Goal: Transaction & Acquisition: Purchase product/service

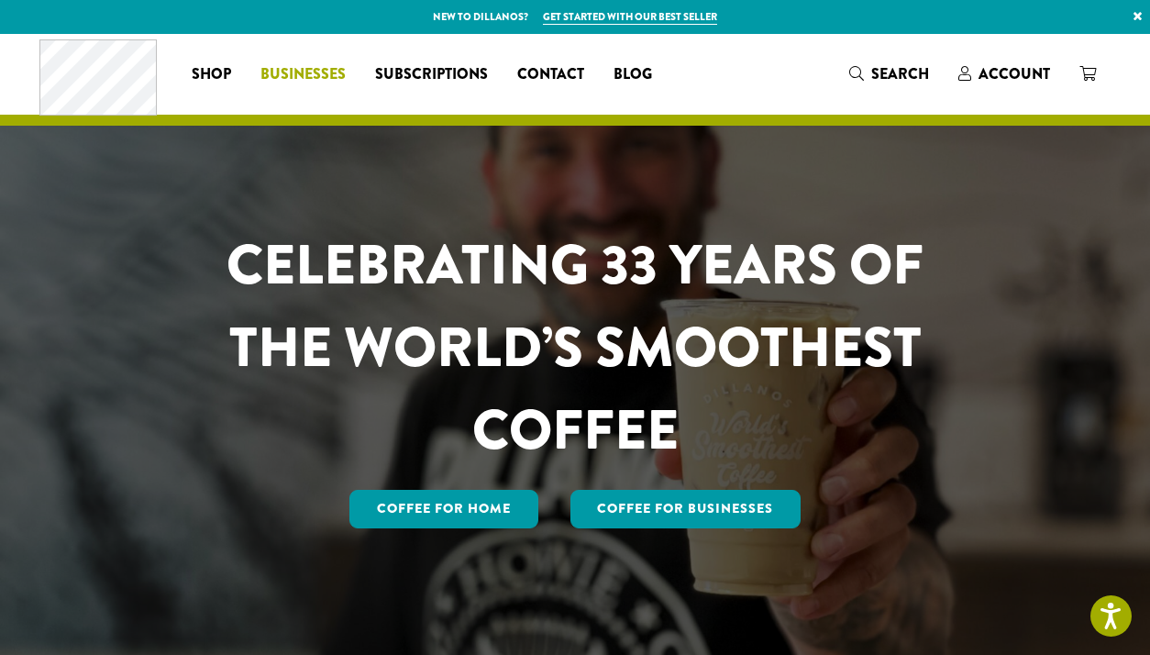
click at [307, 74] on span "Businesses" at bounding box center [302, 74] width 85 height 23
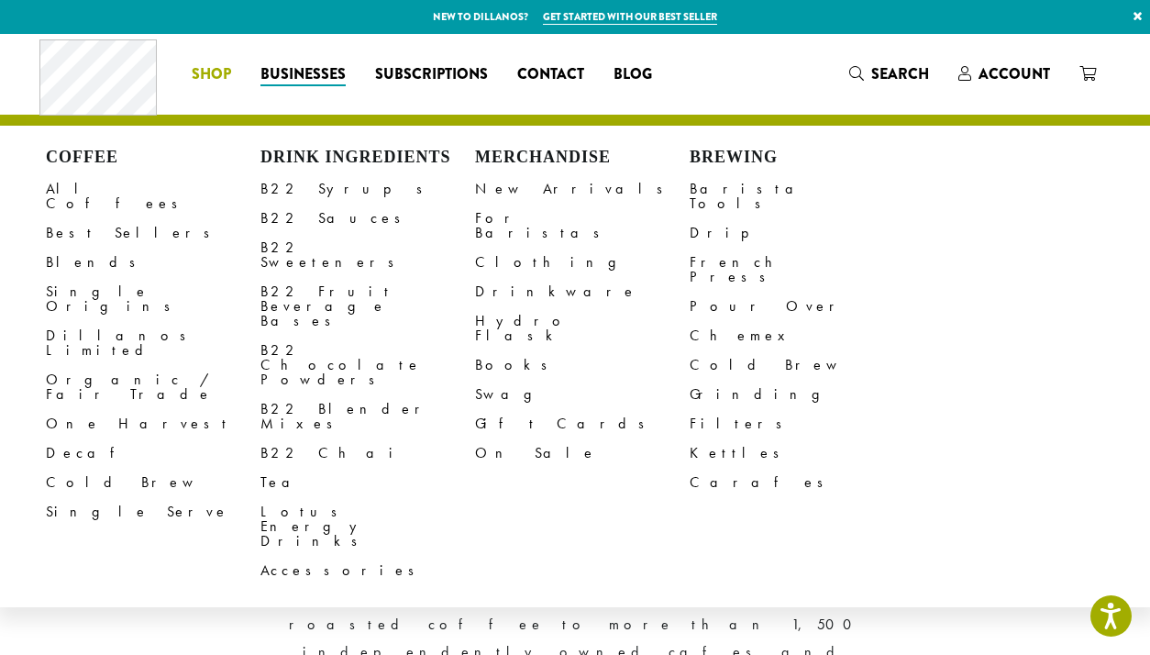
click at [203, 73] on span "Shop" at bounding box center [211, 74] width 39 height 23
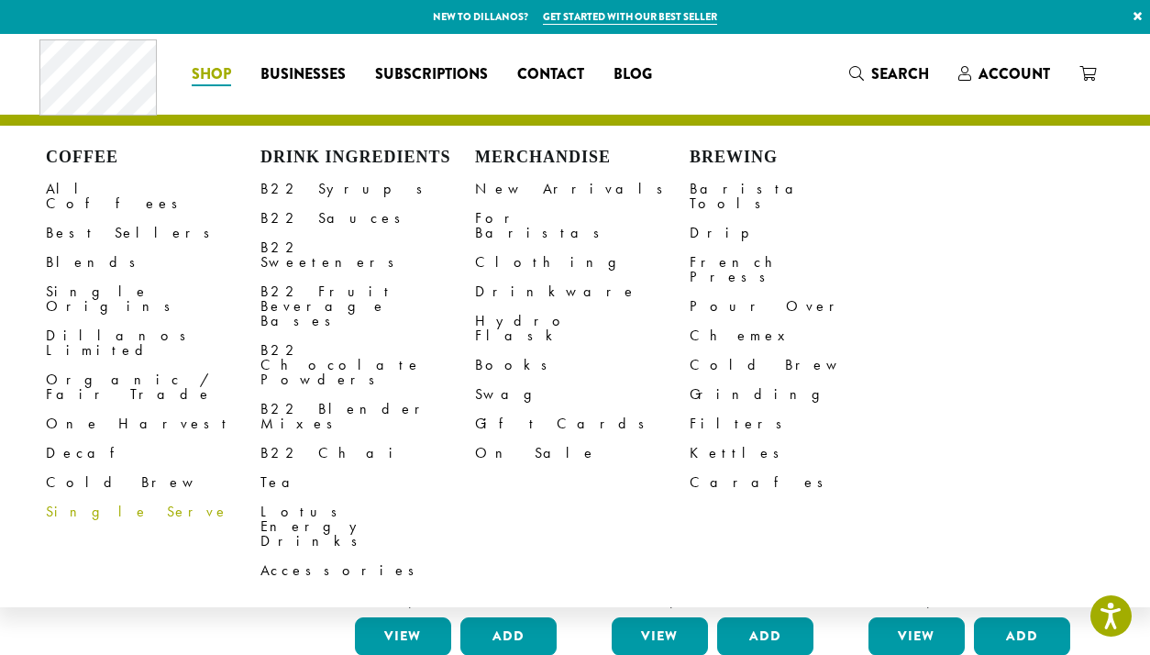
click at [79, 497] on link "Single Serve" at bounding box center [153, 511] width 215 height 29
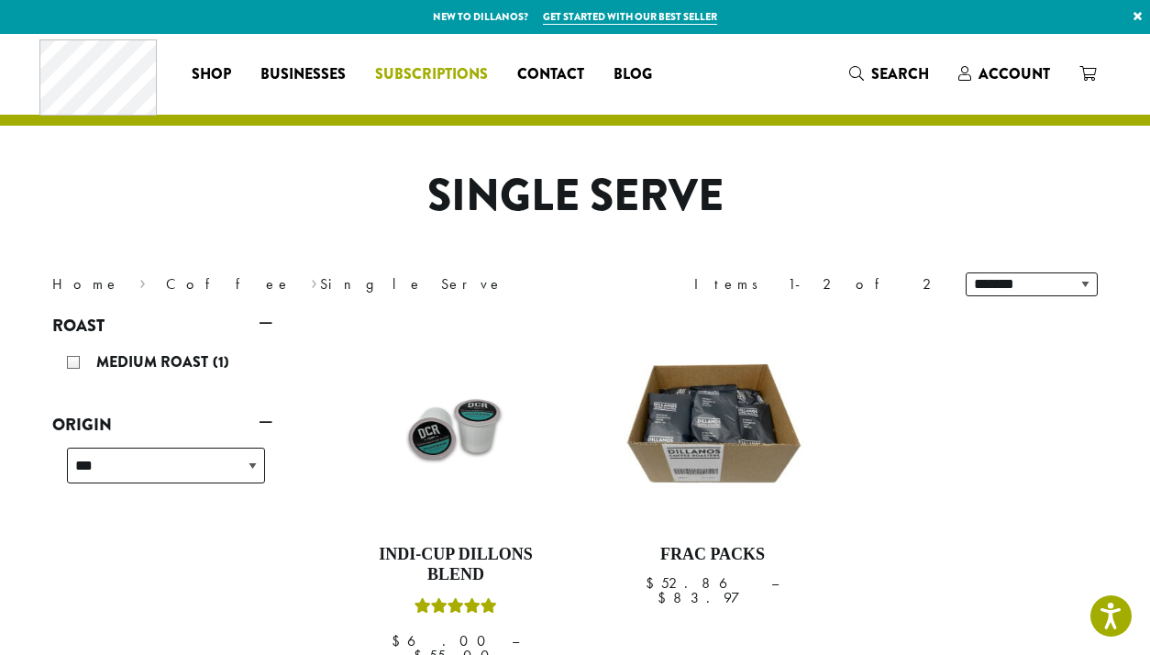
click at [436, 73] on span "Subscriptions" at bounding box center [431, 74] width 113 height 23
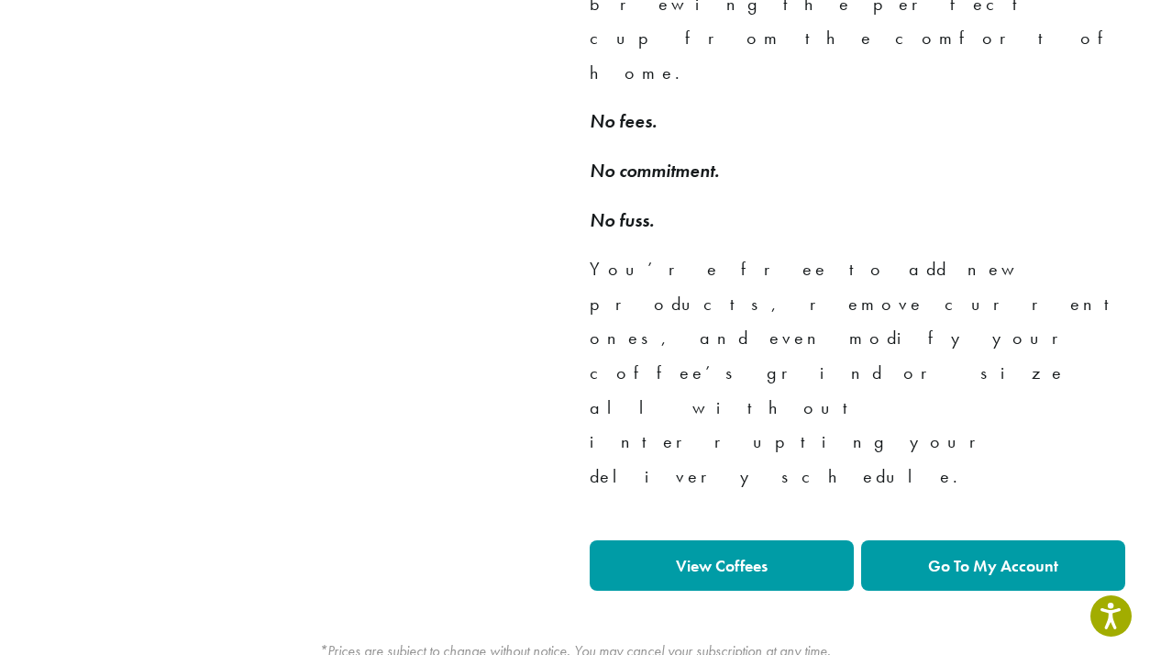
scroll to position [1650, 0]
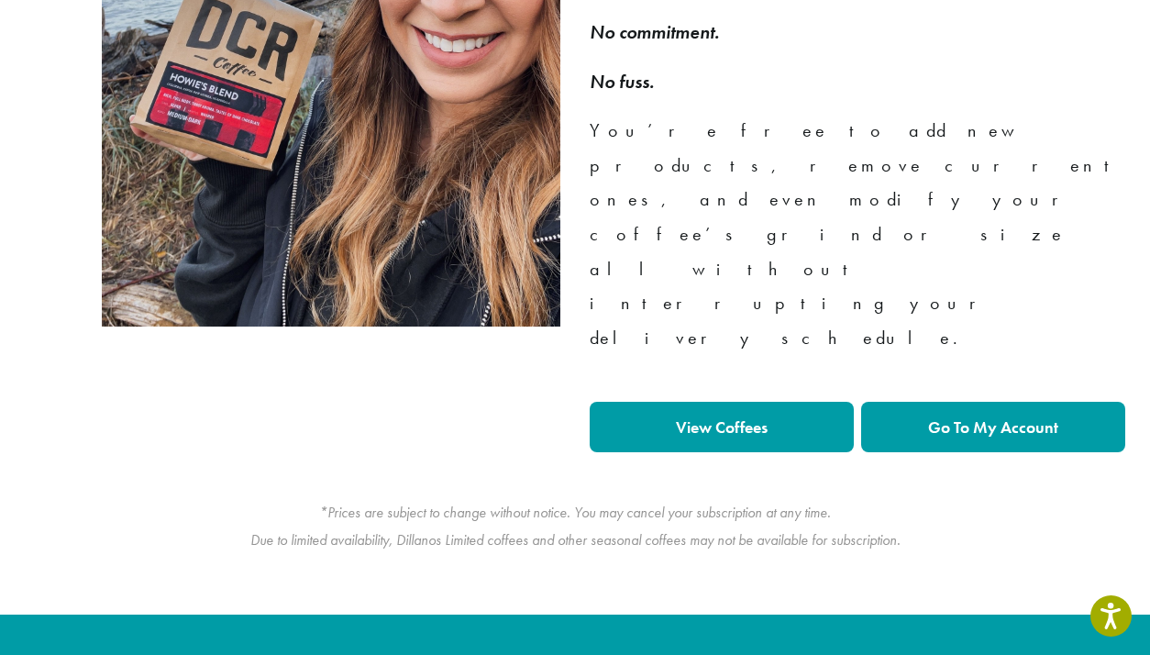
click at [722, 416] on strong "View Coffees" at bounding box center [722, 426] width 92 height 21
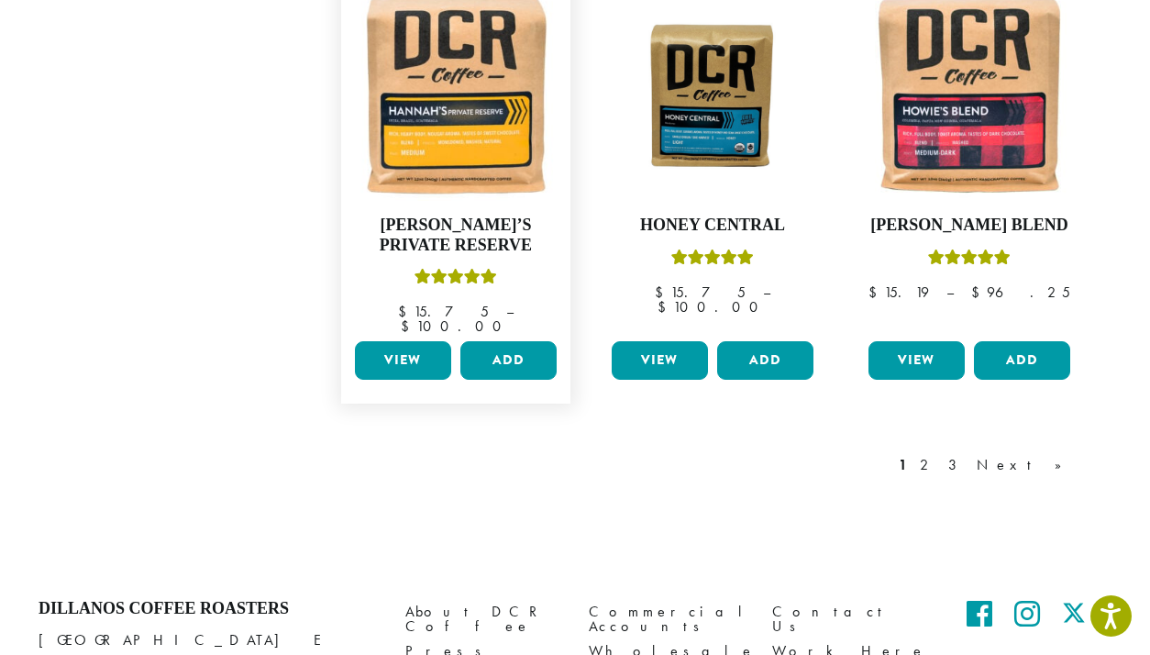
scroll to position [1713, 0]
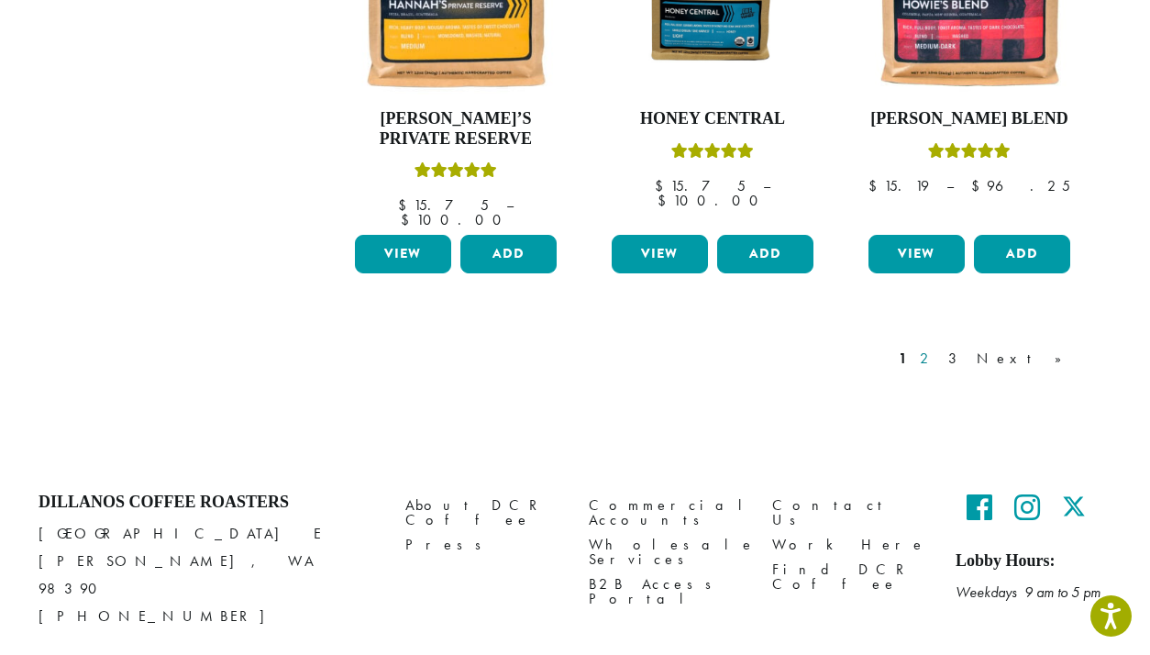
click at [939, 348] on link "2" at bounding box center [927, 359] width 23 height 22
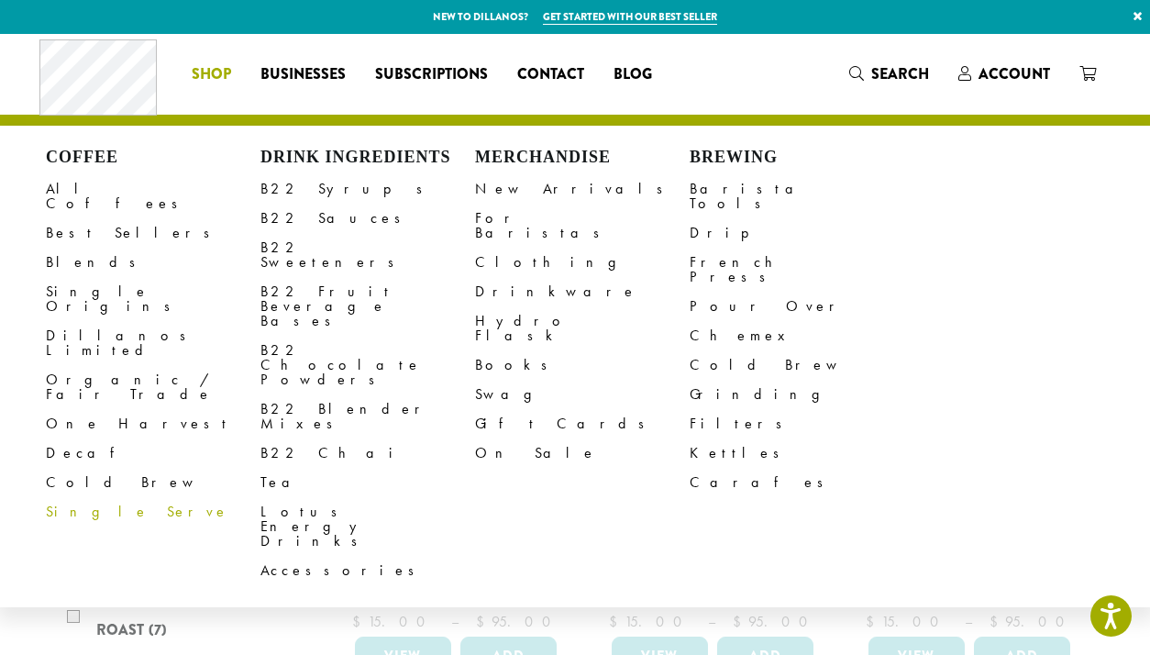
click at [100, 497] on link "Single Serve" at bounding box center [153, 511] width 215 height 29
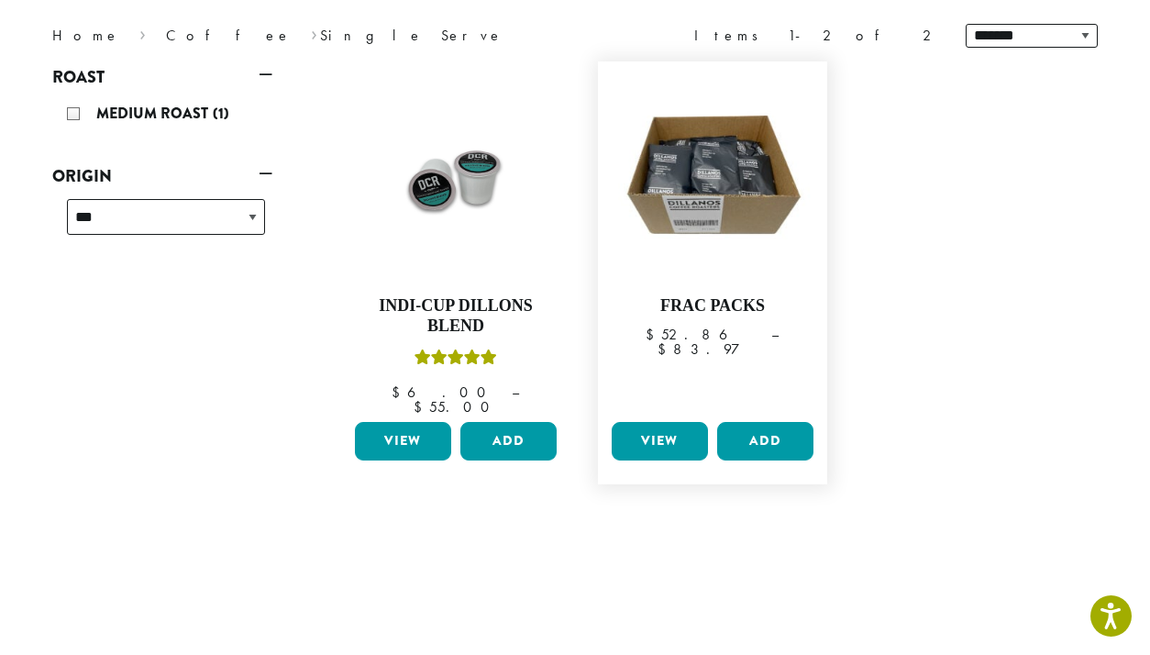
scroll to position [367, 0]
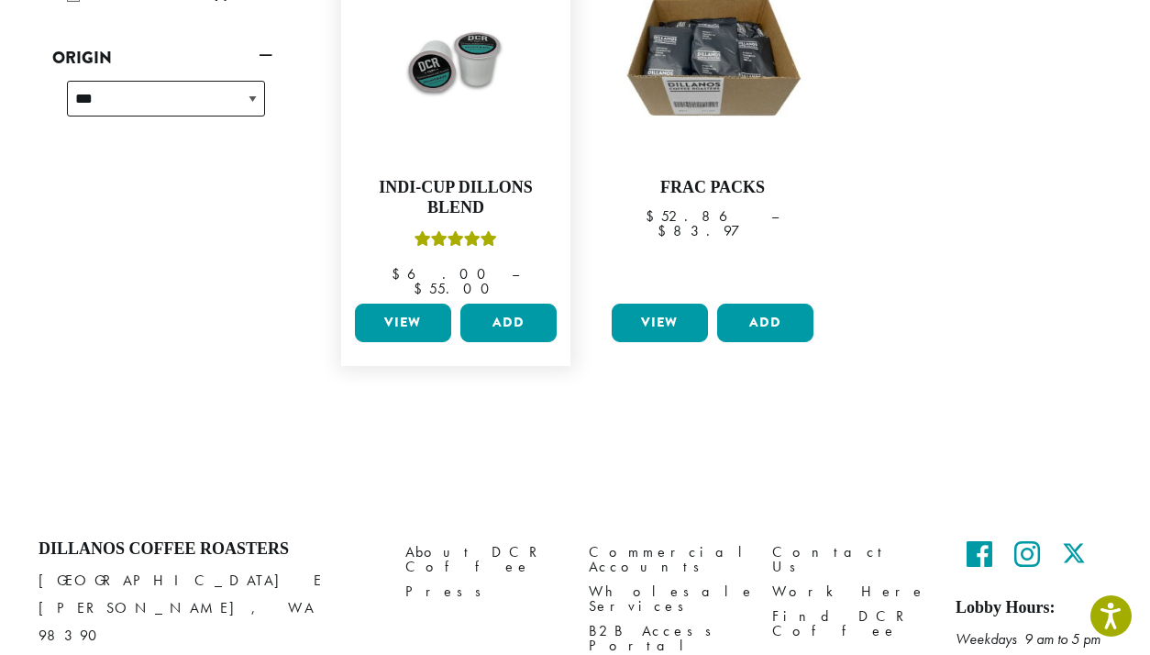
click at [402, 303] on link "View" at bounding box center [403, 322] width 96 height 39
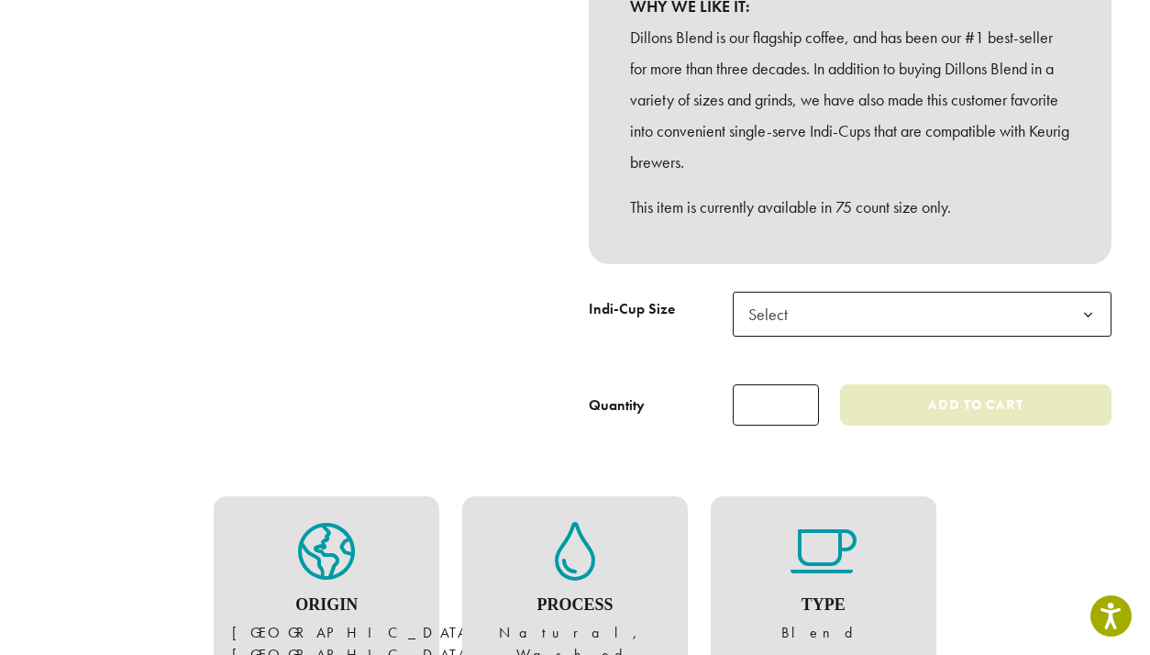
scroll to position [550, 0]
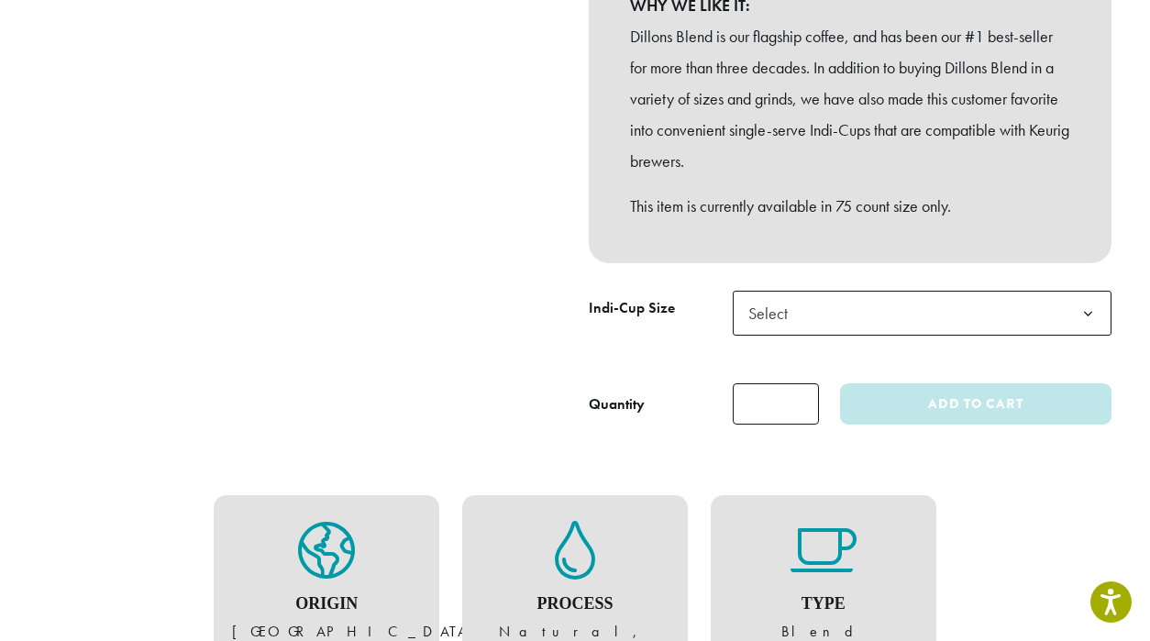
click at [819, 313] on span "Select" at bounding box center [922, 313] width 379 height 45
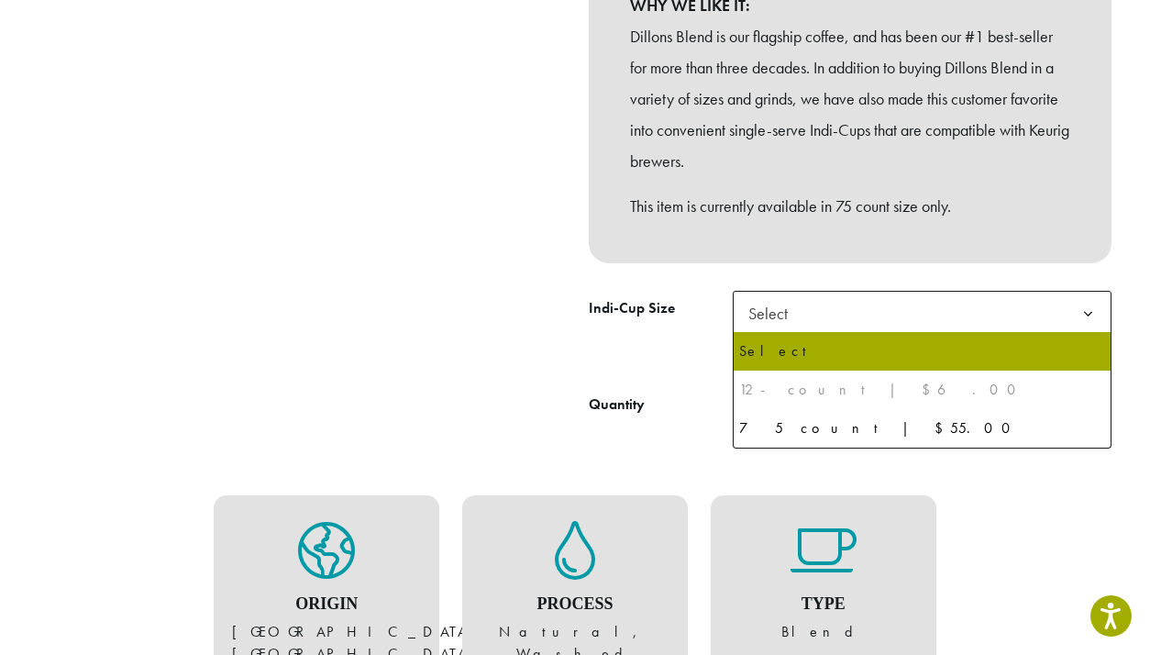
click at [787, 268] on div "**********" at bounding box center [850, 48] width 550 height 784
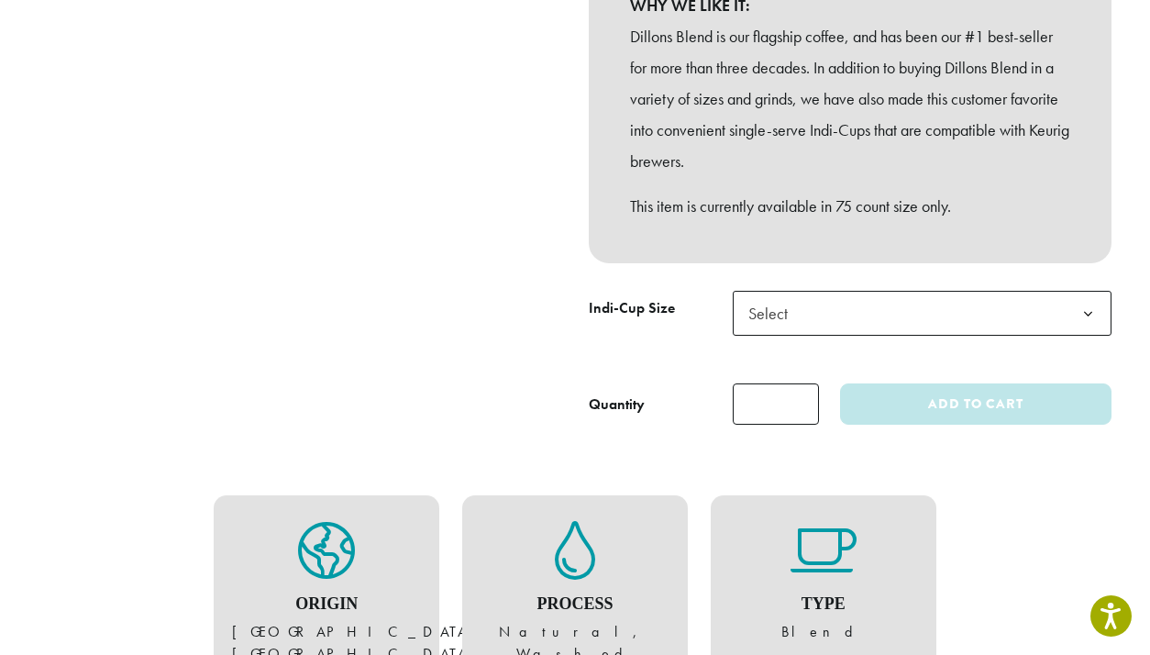
click at [436, 264] on div at bounding box center [300, 40] width 550 height 769
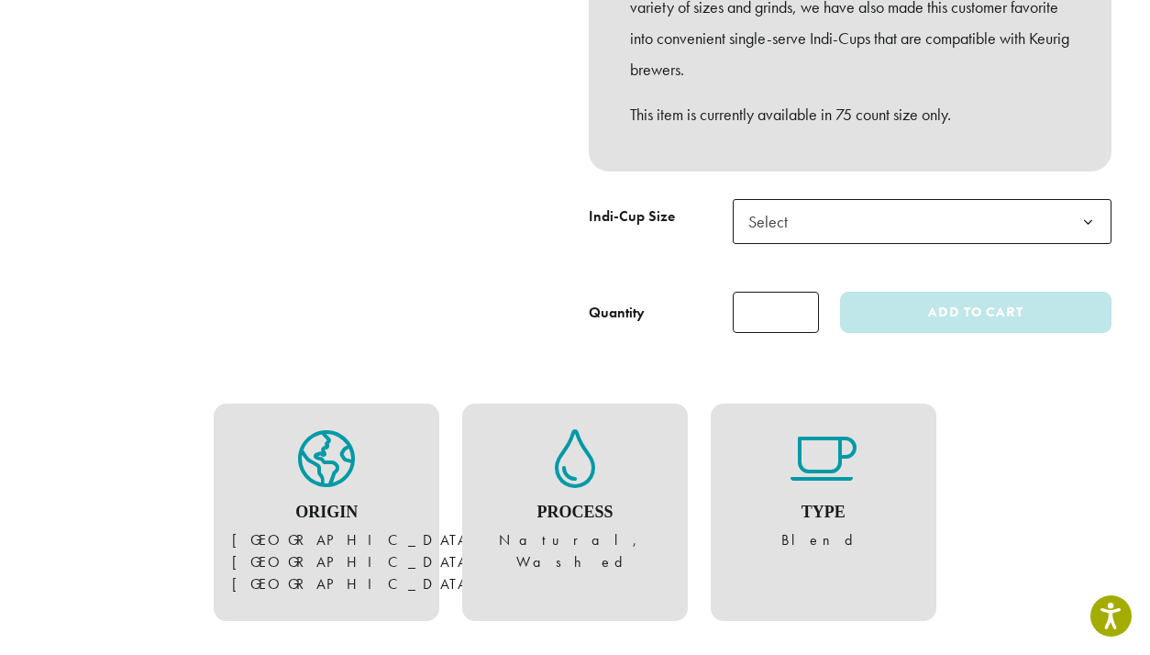
scroll to position [275, 0]
